Goal: Task Accomplishment & Management: Manage account settings

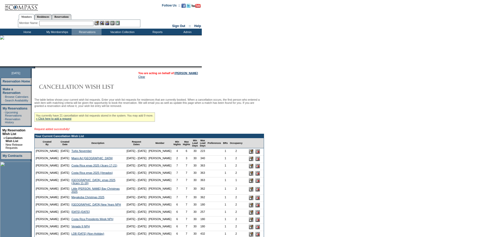
click at [72, 24] on input "text" at bounding box center [66, 23] width 54 height 5
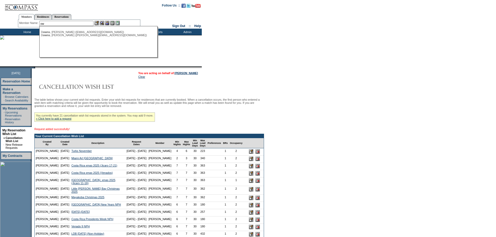
type input "o"
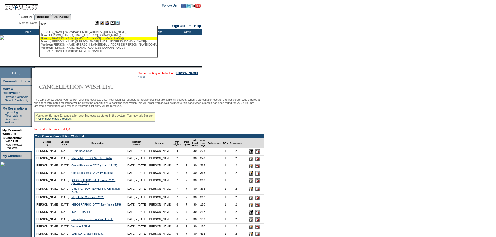
click at [74, 38] on div "Down s, Emily (getdowns@gmail.com)" at bounding box center [98, 38] width 115 height 3
type input "Downs, Emily (getdowns@gmail.com)"
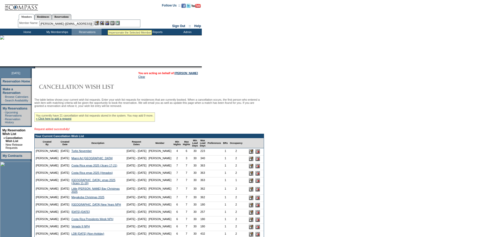
click at [108, 24] on img at bounding box center [107, 23] width 4 height 4
click at [104, 24] on img at bounding box center [102, 23] width 4 height 4
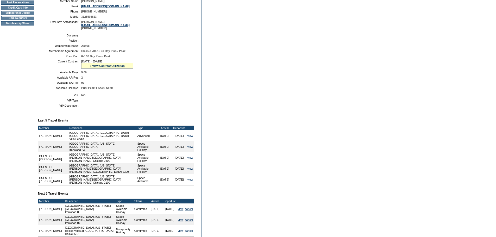
scroll to position [26, 0]
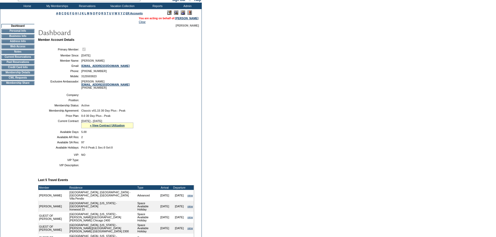
click at [21, 80] on td "CWL Requests" at bounding box center [17, 78] width 33 height 4
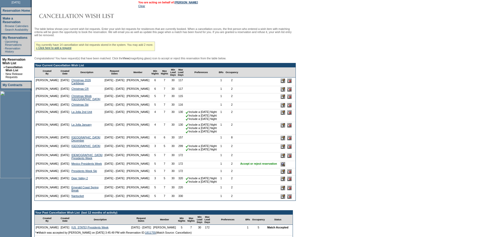
scroll to position [78, 0]
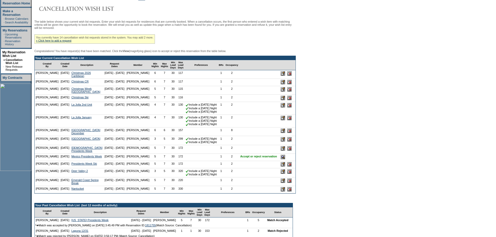
click at [281, 159] on input "image" at bounding box center [283, 157] width 4 height 4
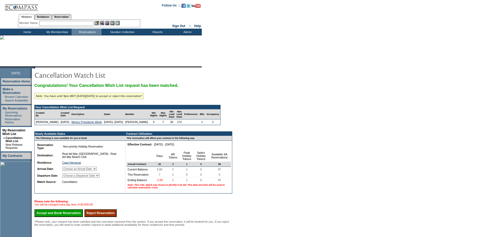
click at [97, 171] on select "Choose an Arrival Date Sunday, February 15, 2026 Monday, February 16, 2026 Tues…" at bounding box center [79, 169] width 35 height 4
click at [48, 32] on td "My Memberships" at bounding box center [57, 32] width 30 height 7
click at [26, 31] on td "Home" at bounding box center [27, 32] width 30 height 7
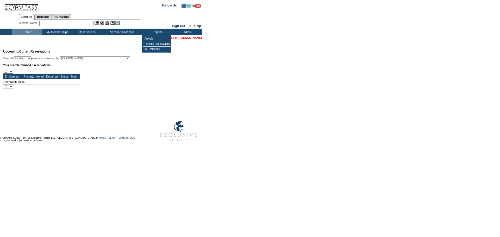
click at [194, 37] on link "[PERSON_NAME]" at bounding box center [190, 37] width 23 height 3
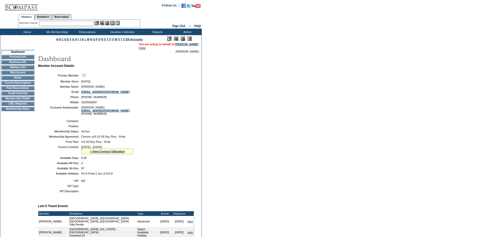
click at [18, 101] on td "Membership Details" at bounding box center [17, 99] width 33 height 4
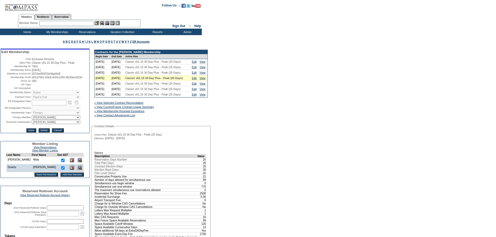
click at [27, 31] on td "Home" at bounding box center [27, 32] width 30 height 7
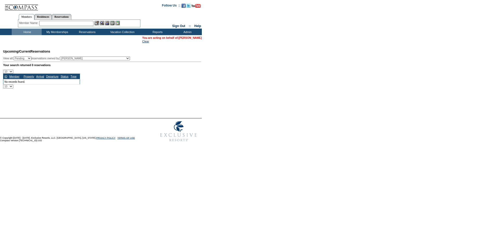
click at [194, 39] on link "[PERSON_NAME]" at bounding box center [190, 37] width 23 height 3
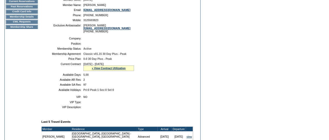
scroll to position [9, 0]
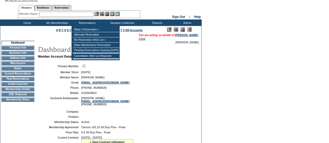
click at [73, 15] on input "text" at bounding box center [66, 14] width 54 height 5
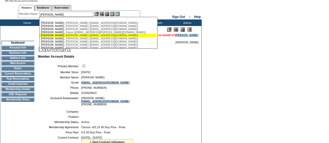
click at [91, 37] on div "[PERSON_NAME] ([EMAIL_ADDRESS][DOMAIN_NAME])" at bounding box center [98, 35] width 115 height 3
type input "[PERSON_NAME] ([EMAIL_ADDRESS][DOMAIN_NAME])"
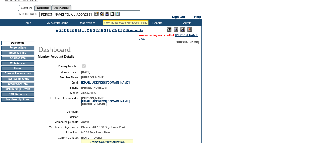
click at [103, 14] on img at bounding box center [102, 14] width 4 height 4
